Goal: Navigation & Orientation: Go to known website

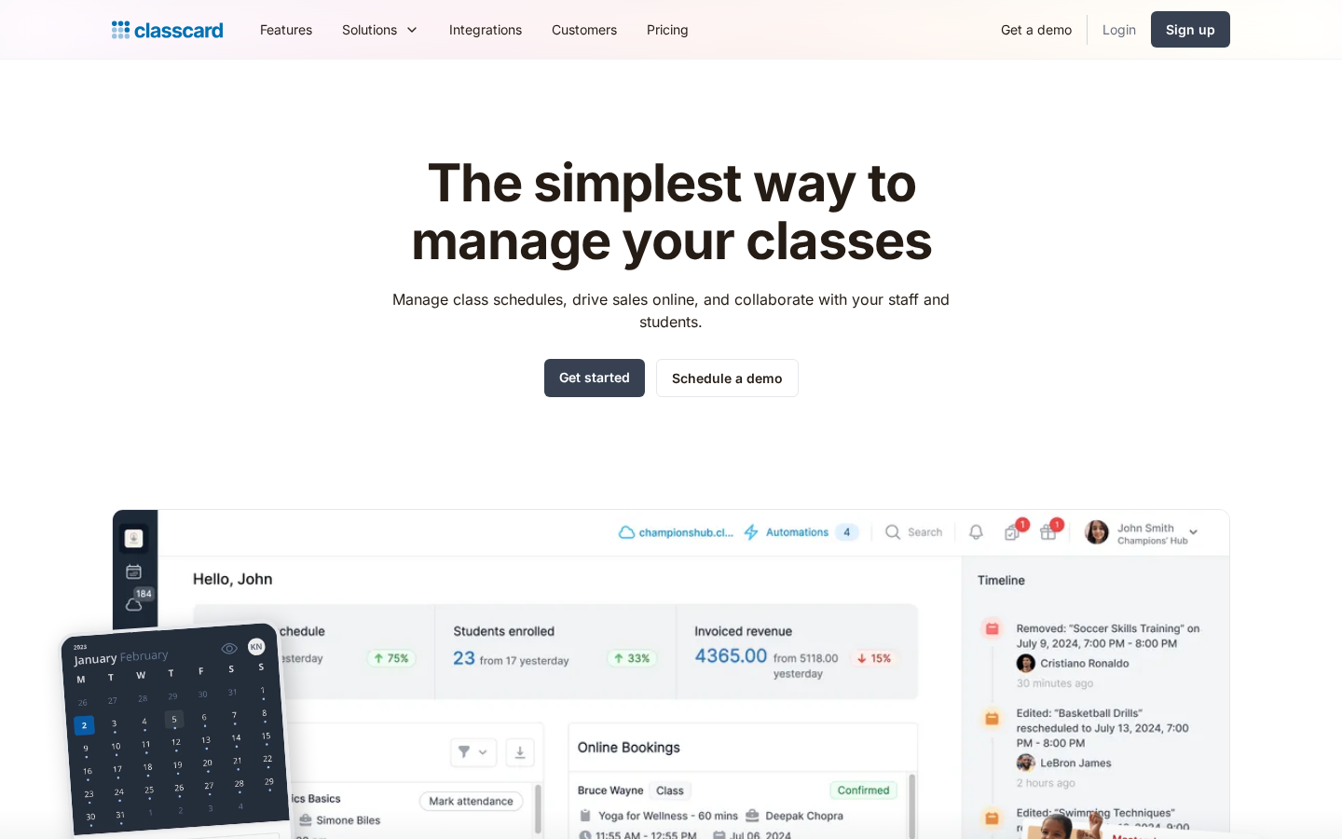
click at [1116, 33] on link "Login" at bounding box center [1119, 29] width 63 height 42
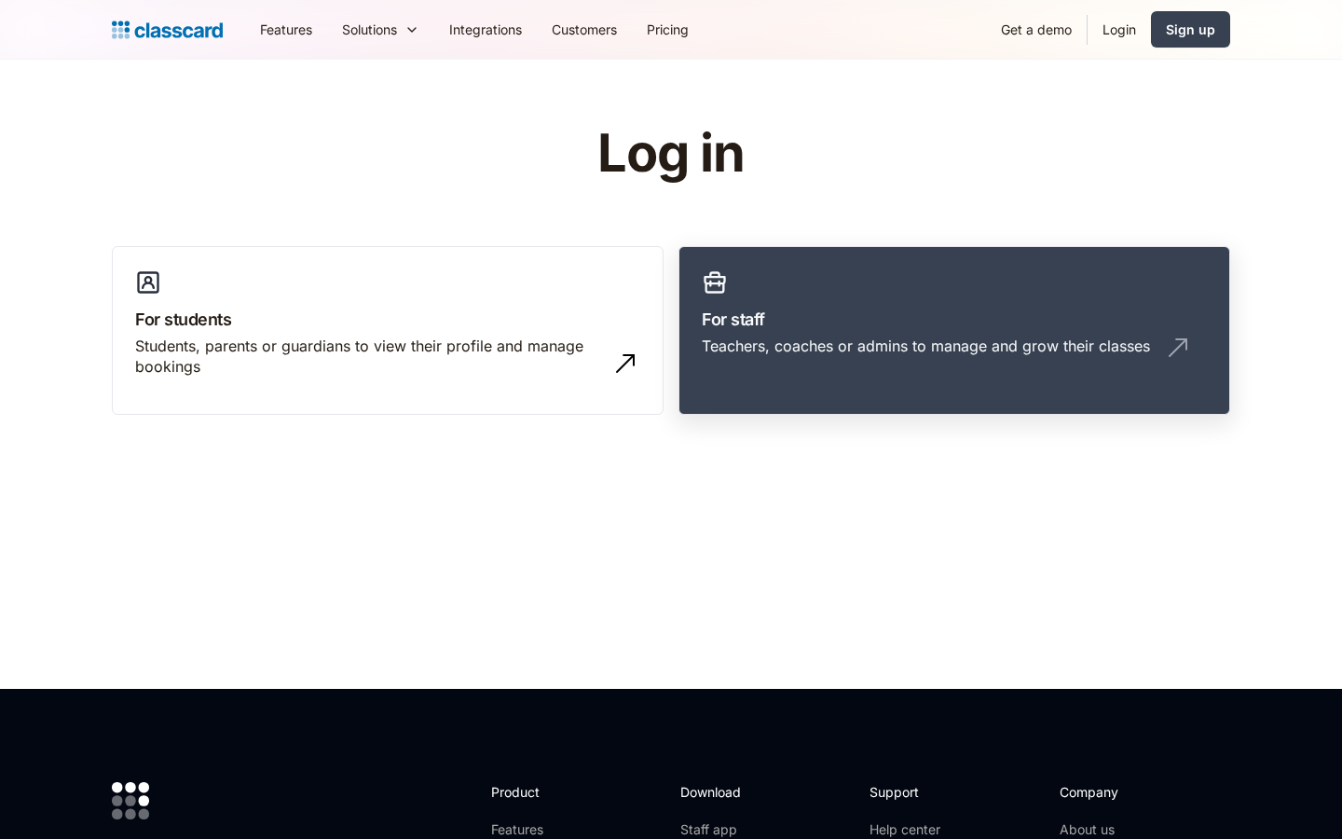
click at [960, 339] on div "Teachers, coaches or admins to manage and grow their classes" at bounding box center [926, 346] width 448 height 21
